Goal: Task Accomplishment & Management: Use online tool/utility

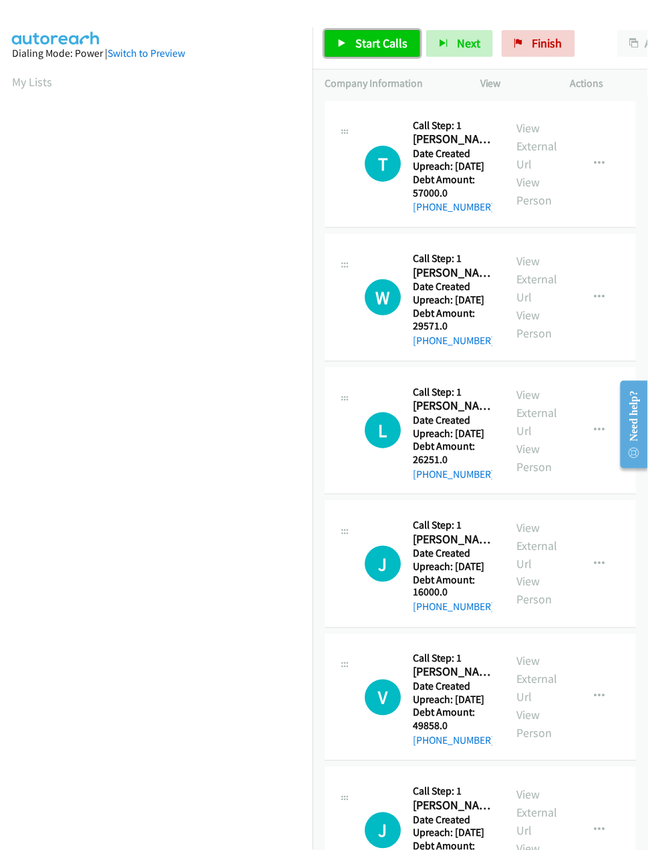
click at [364, 40] on span "Start Calls" at bounding box center [382, 42] width 52 height 15
click at [364, 40] on span "Pause" at bounding box center [371, 42] width 30 height 15
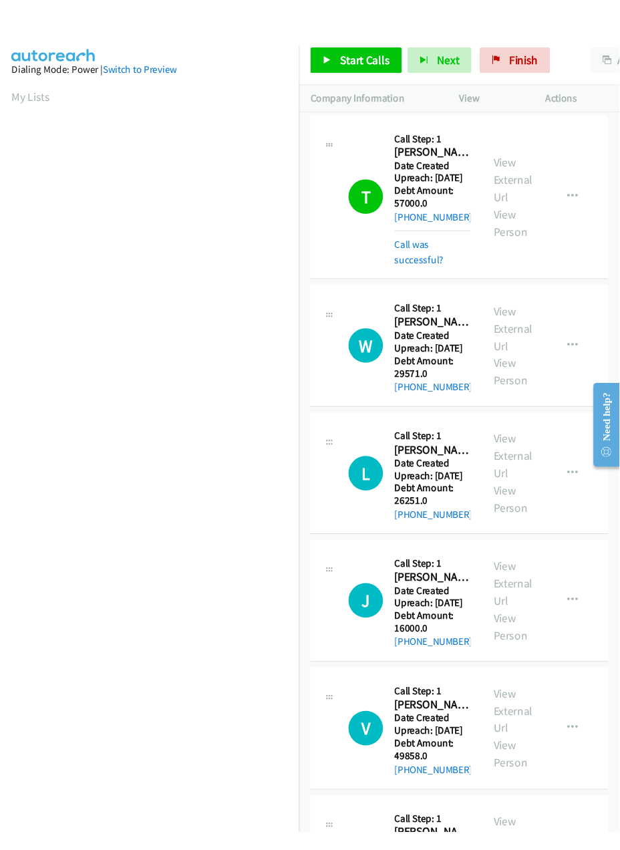
scroll to position [0, 3]
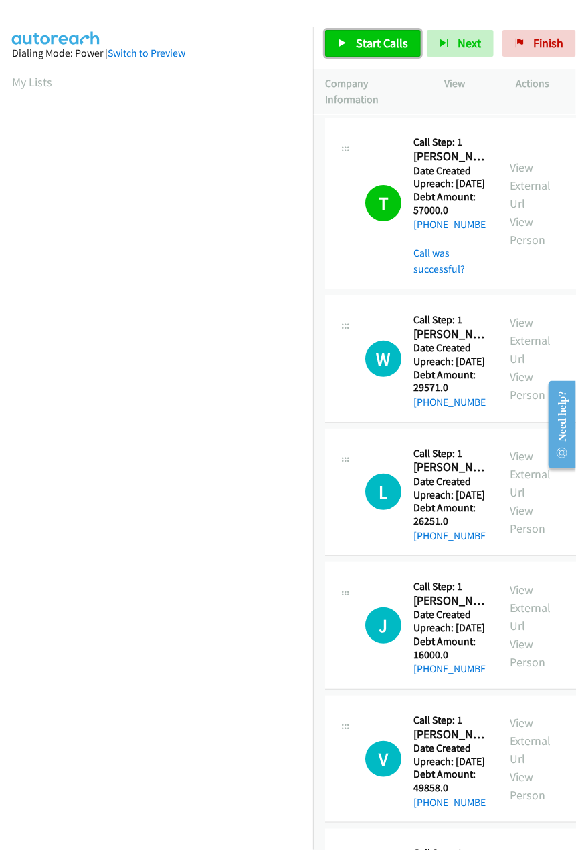
click at [364, 36] on span "Start Calls" at bounding box center [382, 42] width 52 height 15
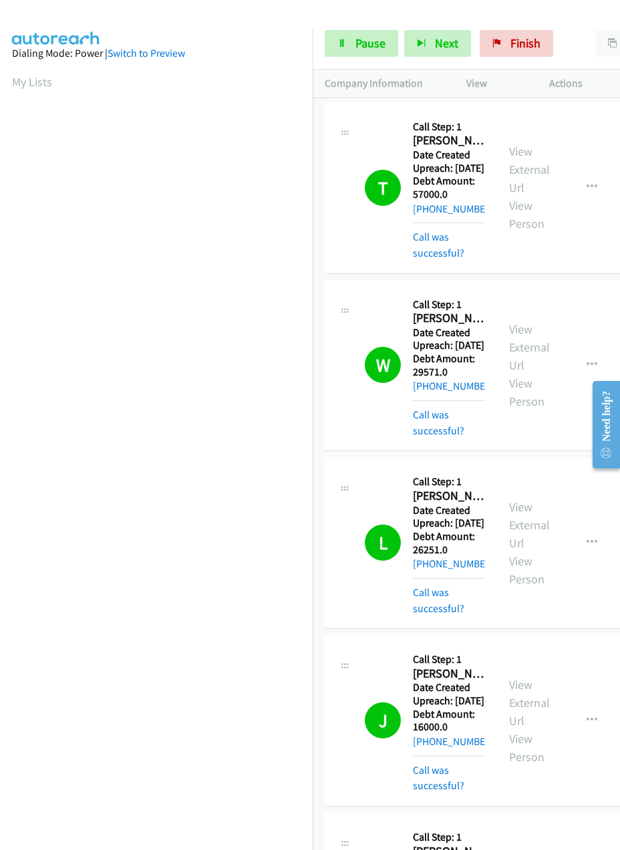
scroll to position [646, 0]
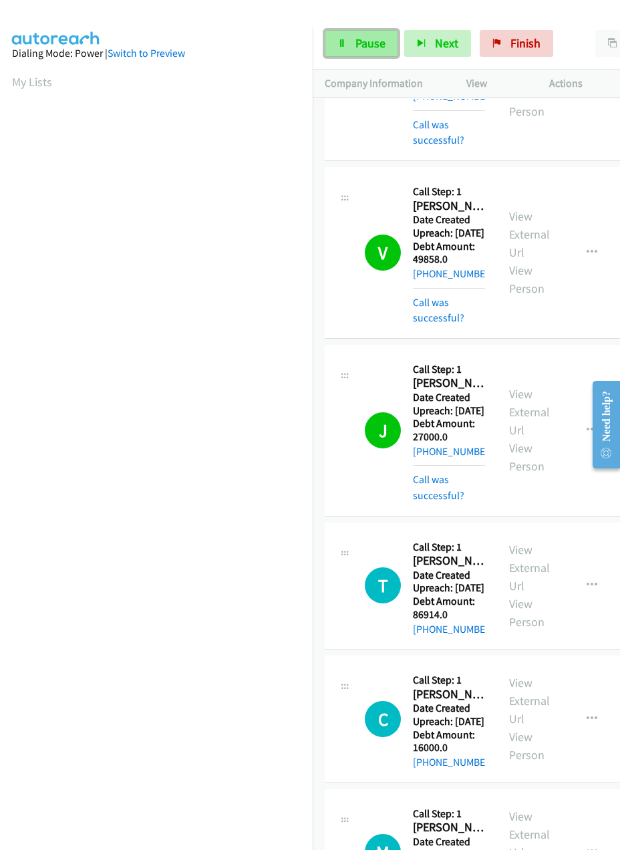
click at [362, 41] on span "Pause" at bounding box center [371, 42] width 30 height 15
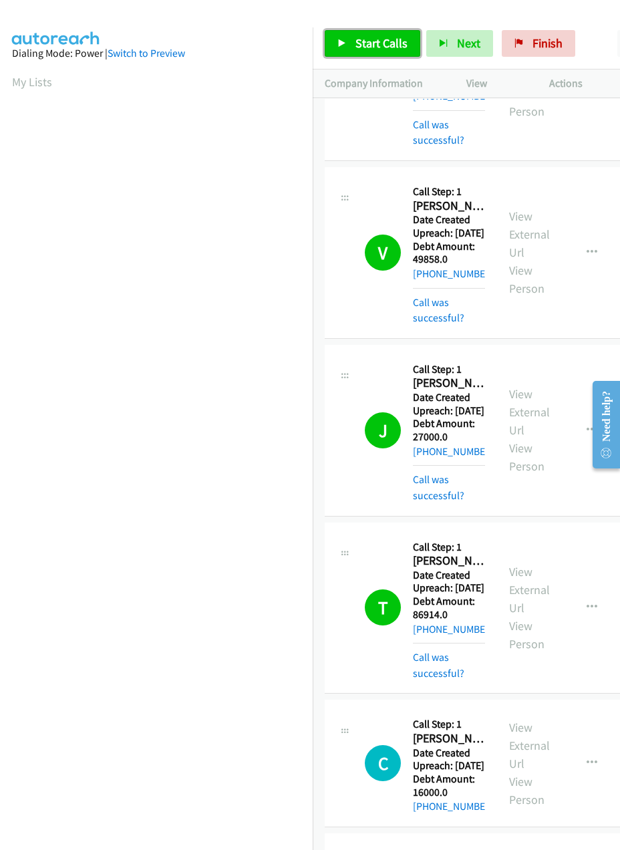
click at [358, 45] on span "Start Calls" at bounding box center [382, 42] width 52 height 15
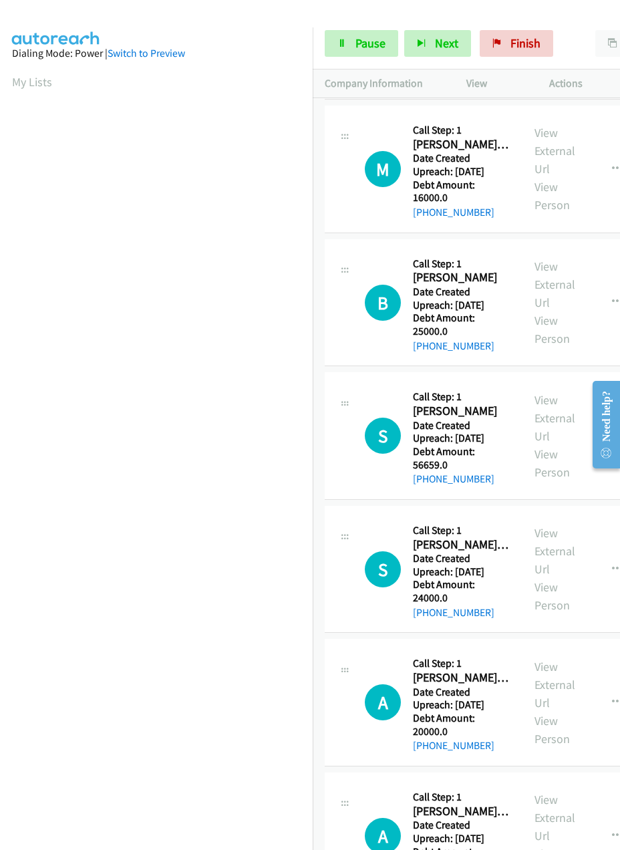
scroll to position [1104, 0]
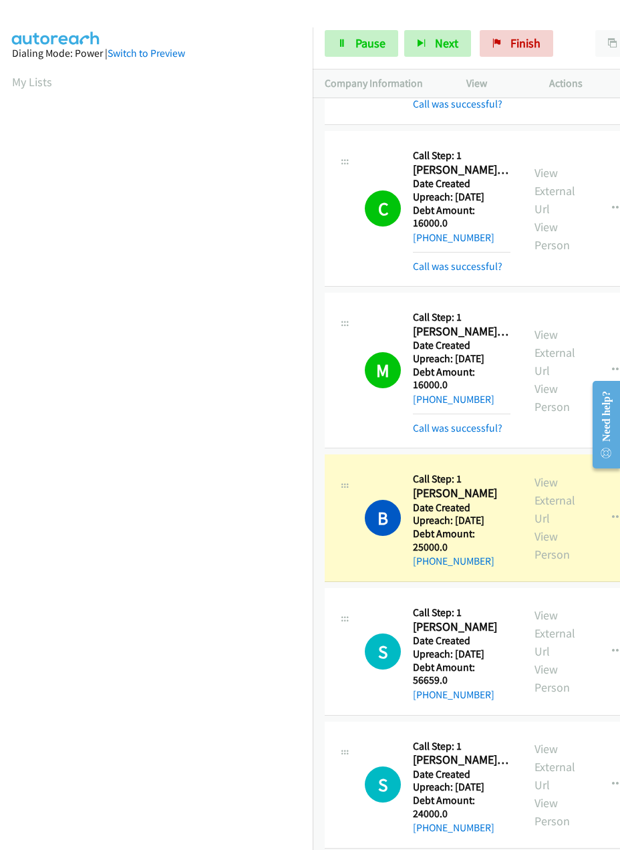
click at [316, 507] on td "B Callback Scheduled Call Step: 1 Bailee Porter America/Denver Date Created Upr…" at bounding box center [498, 519] width 371 height 134
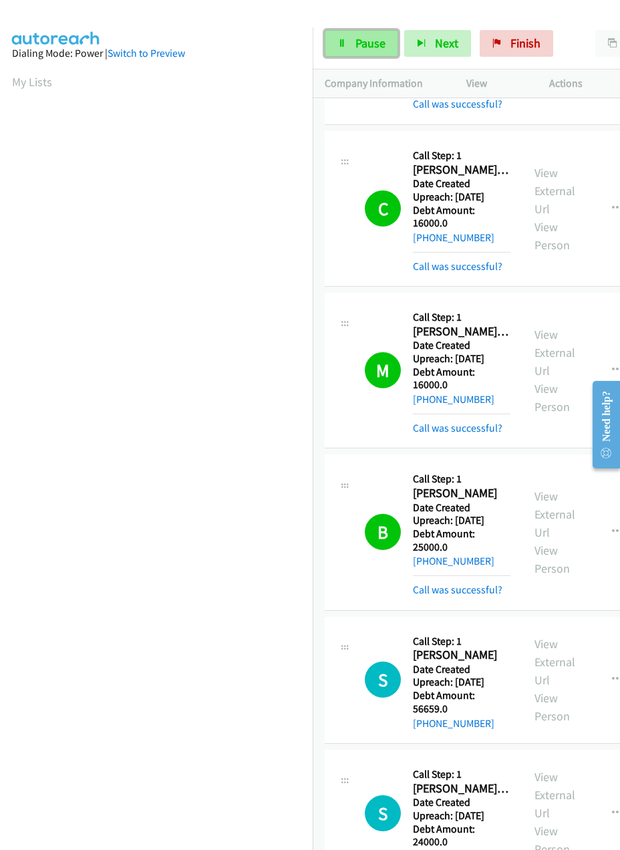
click at [367, 49] on span "Pause" at bounding box center [371, 42] width 30 height 15
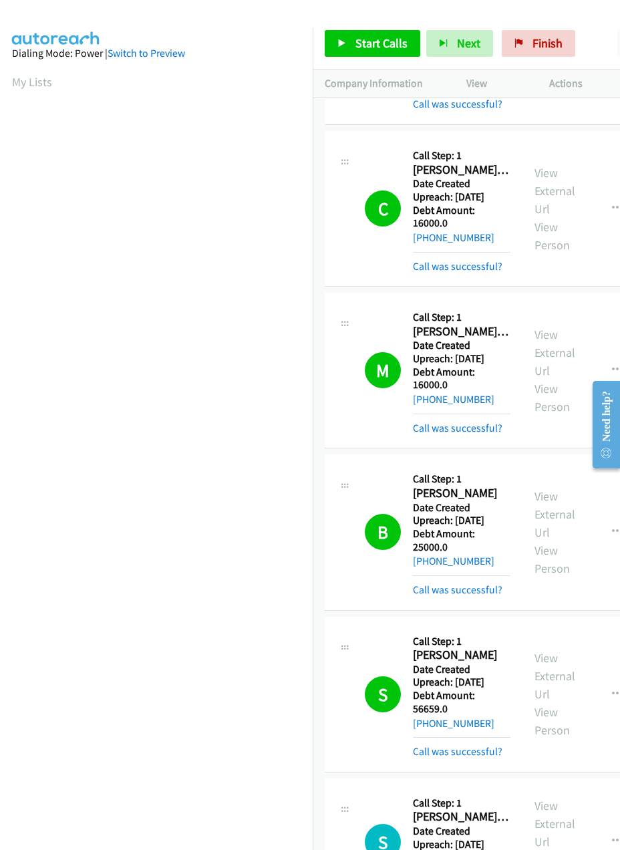
click at [376, 52] on link "Start Calls" at bounding box center [373, 43] width 96 height 27
click at [439, 49] on span "Pause" at bounding box center [454, 56] width 30 height 15
click at [348, 47] on link "Start Calls" at bounding box center [373, 43] width 96 height 27
click at [349, 17] on div at bounding box center [304, 25] width 608 height 51
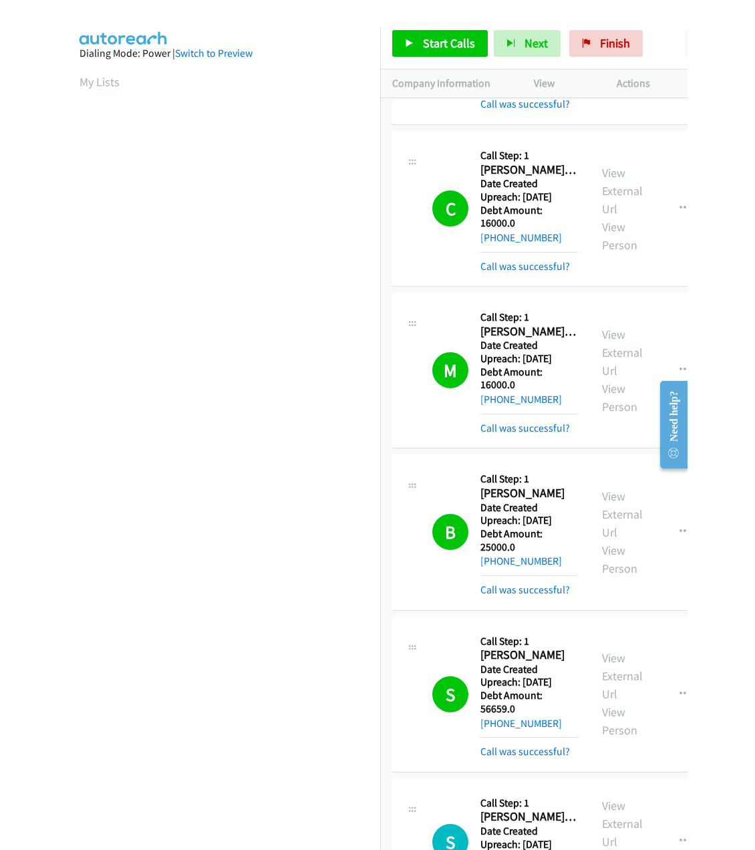
click at [427, 44] on link "Pause" at bounding box center [440, 37] width 26 height 14
click at [378, 46] on span "Start Calls" at bounding box center [382, 42] width 52 height 15
click div "P Callback Scheduled Call Step: 1 Pamela Frick America/New_York Date Created Up…"
click h5 "Date Created Upreach: 2025-09-15"
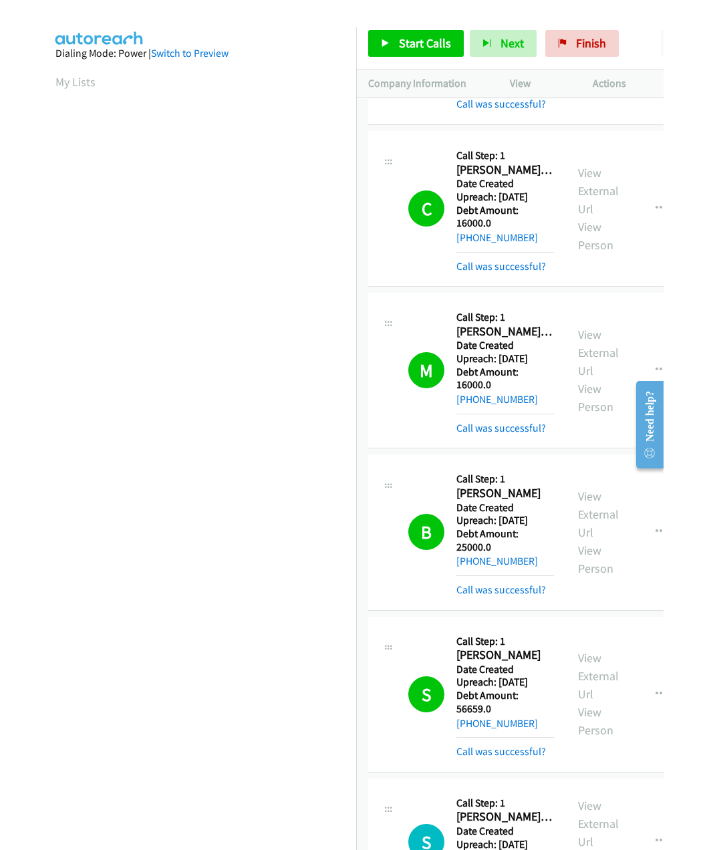
click div "L Callback Scheduled Call Step: 1 Leo Cavender America/New_York Date Created Up…"
click at [439, 49] on span "Pause" at bounding box center [454, 56] width 30 height 15
click at [290, 103] on iframe at bounding box center [162, 420] width 301 height 635
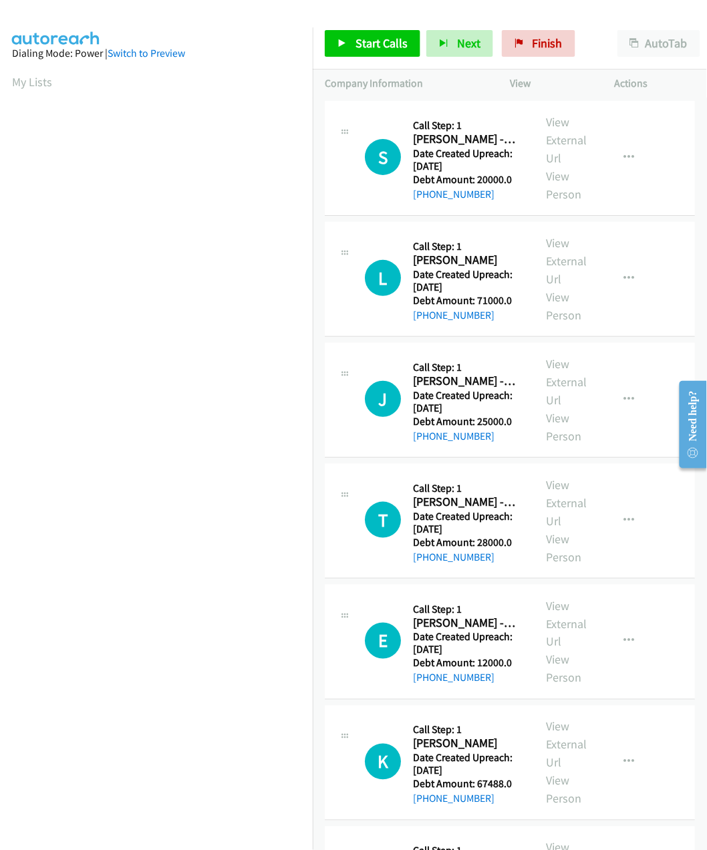
scroll to position [0, 3]
click at [316, 570] on td "T Callback Scheduled Call Step: 1 Tony Holt - Credit Card America/Denver Date C…" at bounding box center [510, 521] width 394 height 121
click at [214, 84] on section "My Lists" at bounding box center [156, 82] width 289 height 18
click at [350, 43] on link "Start Calls" at bounding box center [373, 43] width 96 height 27
